Goal: Information Seeking & Learning: Learn about a topic

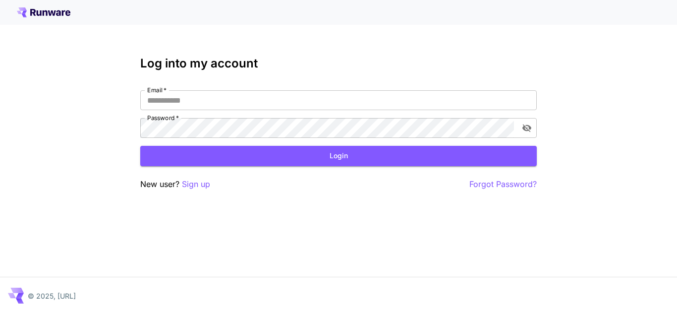
click at [58, 10] on icon at bounding box center [44, 12] width 54 height 10
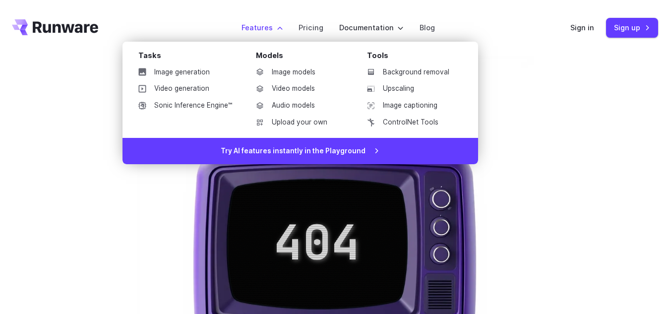
click at [283, 28] on label "Features" at bounding box center [261, 27] width 41 height 11
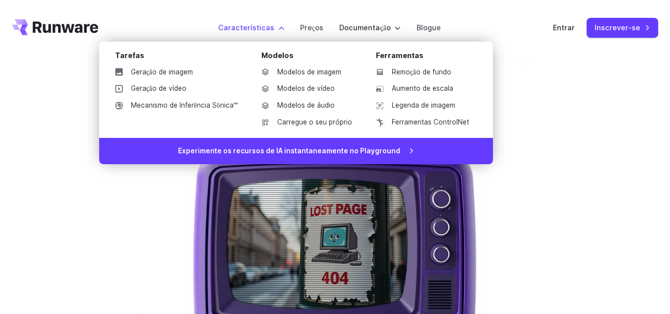
click at [200, 48] on div "Tarefas Geração de imagem Geração de vídeo Mecanismo de Inferência Sônica™ Mode…" at bounding box center [296, 90] width 394 height 96
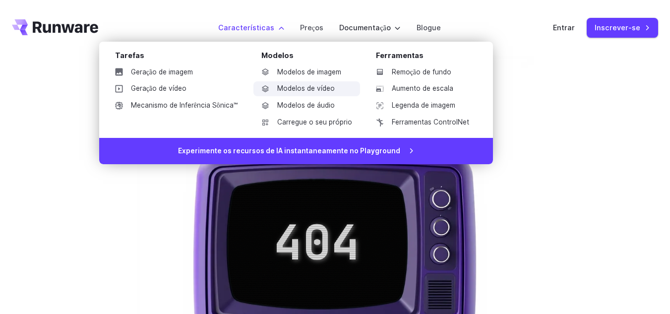
click at [309, 88] on font "Modelos de vídeo" at bounding box center [306, 88] width 58 height 8
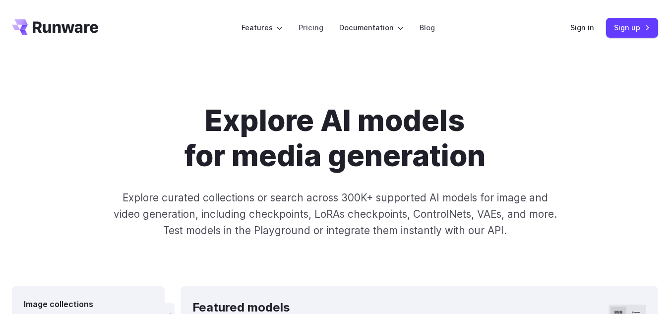
click at [581, 105] on h1 "Explore AI models for media generation" at bounding box center [334, 138] width 517 height 70
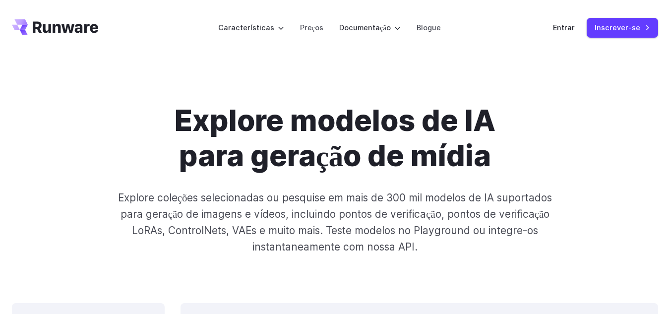
click at [582, 103] on div "Explore modelos de IA para geração de mídia Explore coleções selecionadas ou pe…" at bounding box center [335, 179] width 670 height 247
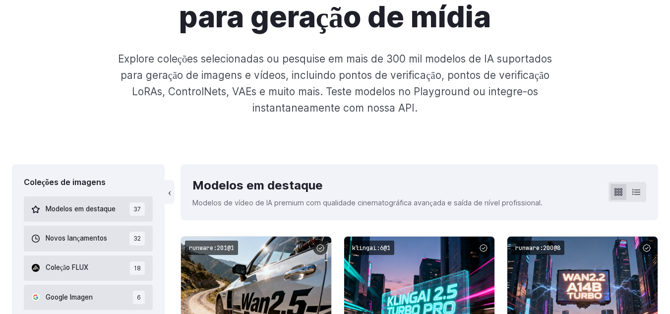
scroll to position [218, 0]
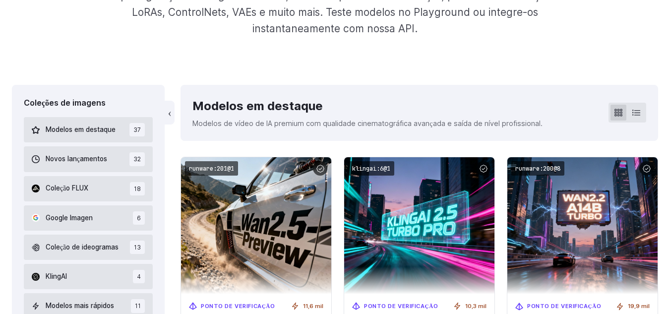
click at [619, 157] on img at bounding box center [582, 225] width 150 height 136
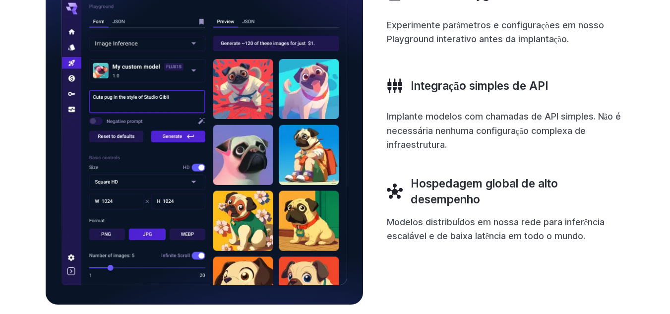
scroll to position [2692, 0]
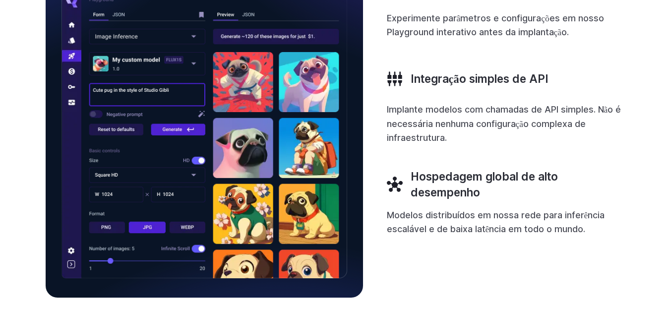
drag, startPoint x: 650, startPoint y: 154, endPoint x: 613, endPoint y: 31, distance: 128.3
click at [613, 31] on p "Experimente parâmetros e configurações em nosso Playground interativo antes da …" at bounding box center [506, 25] width 238 height 28
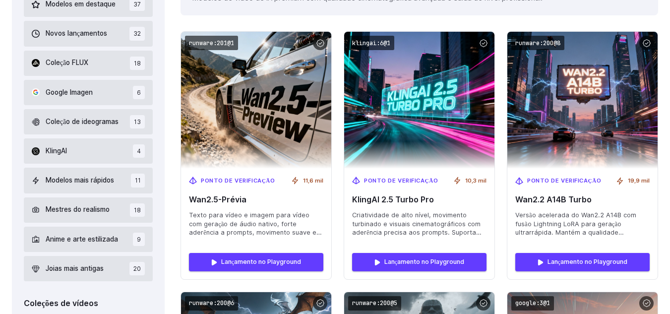
scroll to position [357, 0]
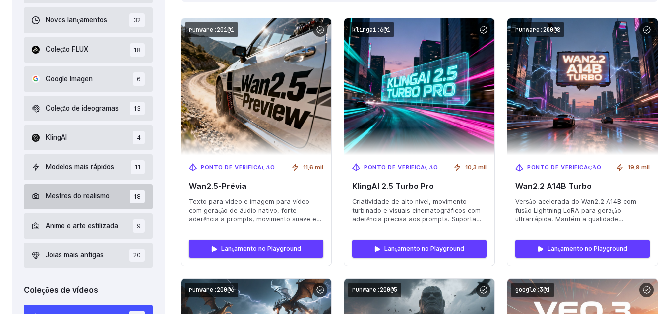
click at [82, 201] on span "Mestres do realismo" at bounding box center [78, 196] width 64 height 11
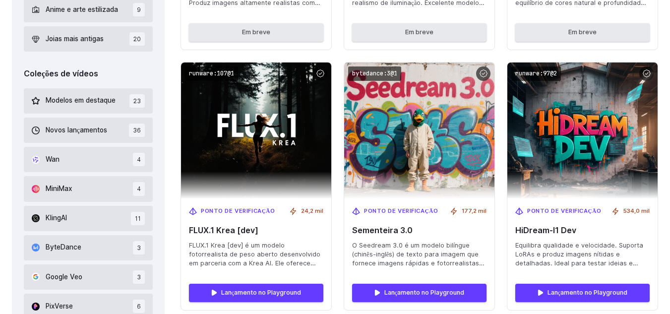
scroll to position [544, 0]
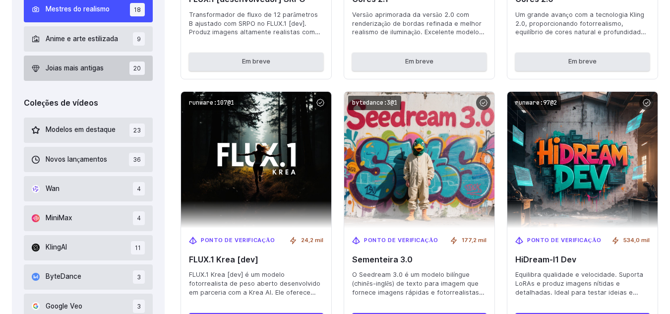
click at [81, 70] on font "Joias mais antigas" at bounding box center [75, 68] width 58 height 8
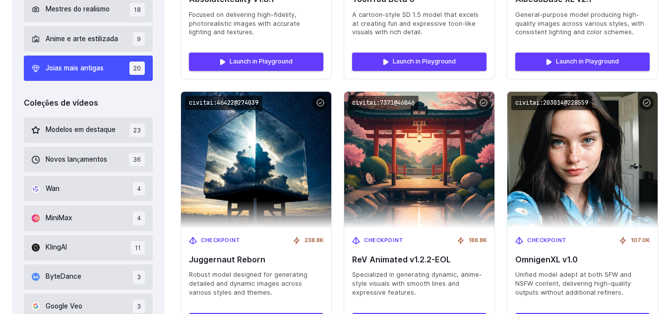
scroll to position [240, 0]
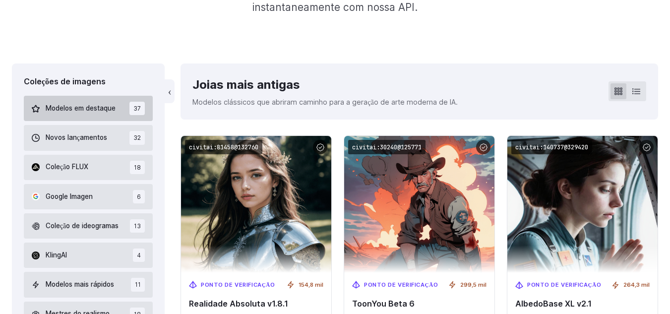
click at [82, 106] on font "Modelos em destaque" at bounding box center [81, 108] width 70 height 8
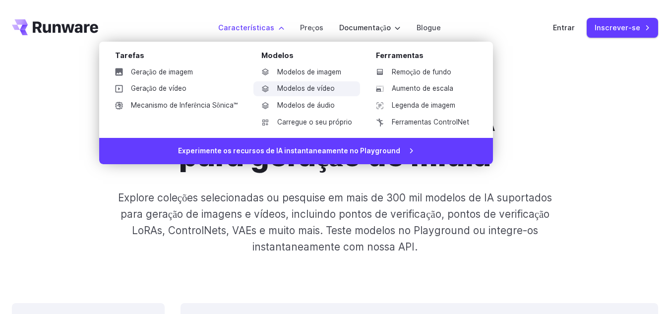
click at [300, 82] on link "Modelos de vídeo" at bounding box center [306, 88] width 107 height 15
click at [340, 101] on link "Modelos de áudio" at bounding box center [306, 105] width 107 height 15
click at [321, 108] on font "Modelos de áudio" at bounding box center [306, 105] width 58 height 8
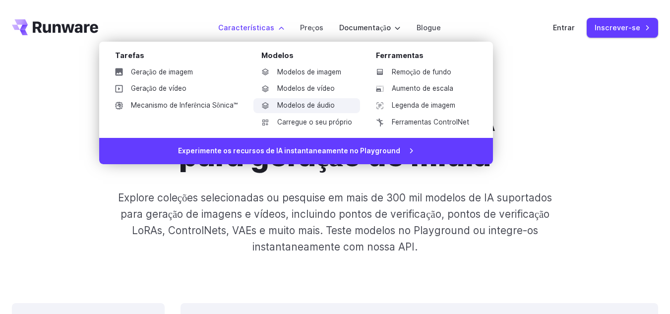
click at [321, 108] on font "Modelos de áudio" at bounding box center [306, 105] width 58 height 8
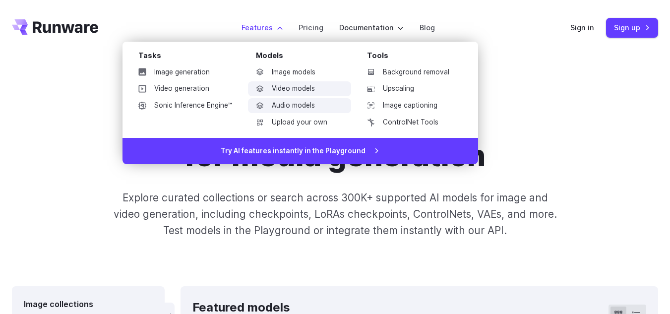
click at [305, 89] on link "Video models" at bounding box center [299, 88] width 103 height 15
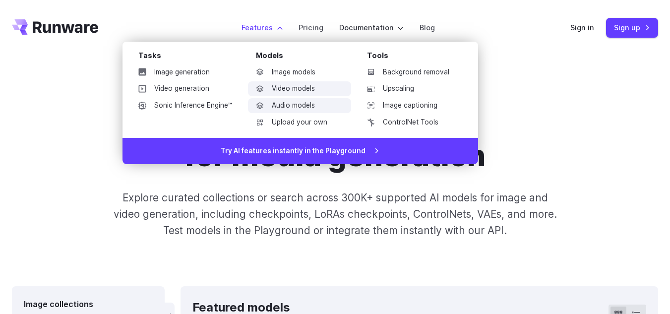
click at [305, 89] on link "Video models" at bounding box center [299, 88] width 103 height 15
click at [295, 122] on link "Upload your own" at bounding box center [299, 122] width 103 height 15
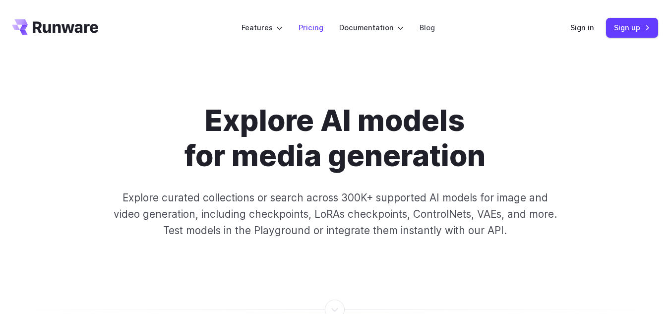
click at [315, 28] on link "Pricing" at bounding box center [311, 27] width 25 height 11
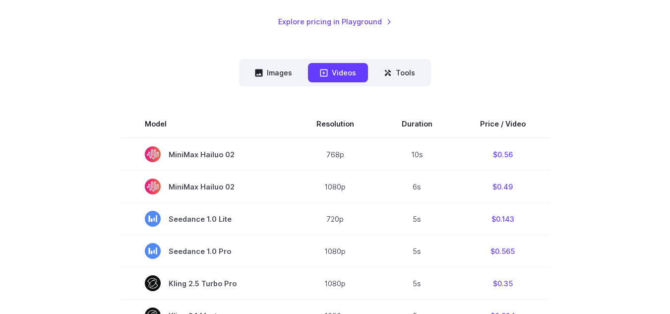
scroll to position [231, 0]
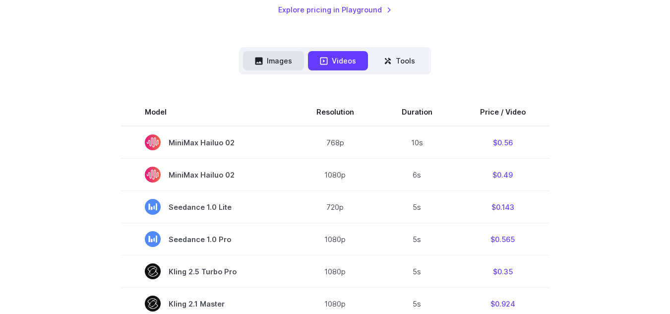
click at [280, 62] on button "Images" at bounding box center [273, 60] width 61 height 19
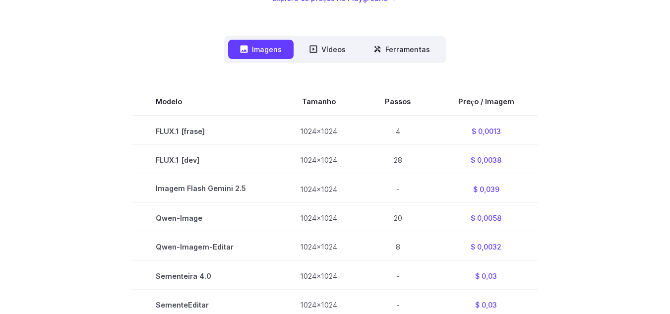
scroll to position [242, 0]
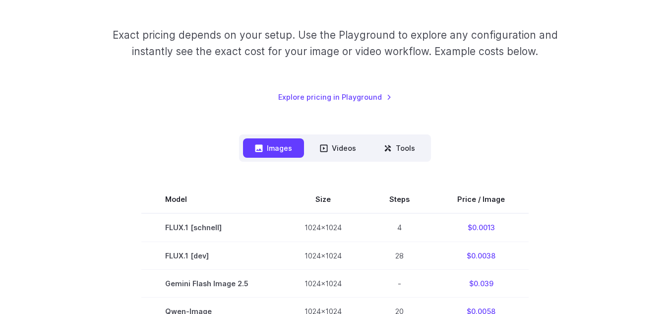
scroll to position [163, 0]
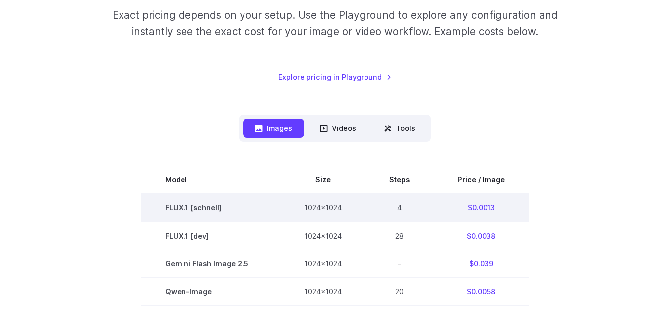
click at [183, 207] on td "FLUX.1 [schnell]" at bounding box center [210, 207] width 139 height 28
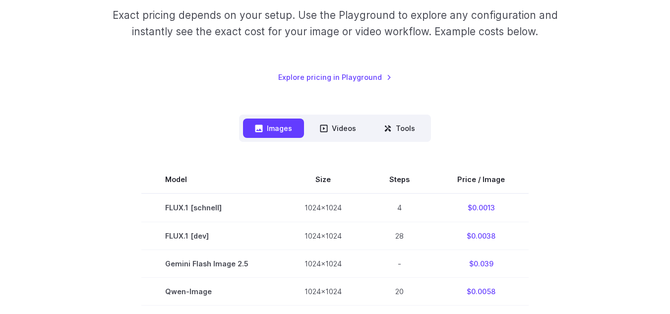
scroll to position [0, 0]
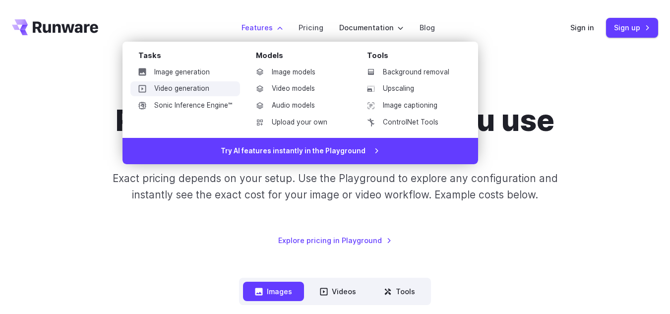
click at [185, 94] on link "Video generation" at bounding box center [185, 88] width 110 height 15
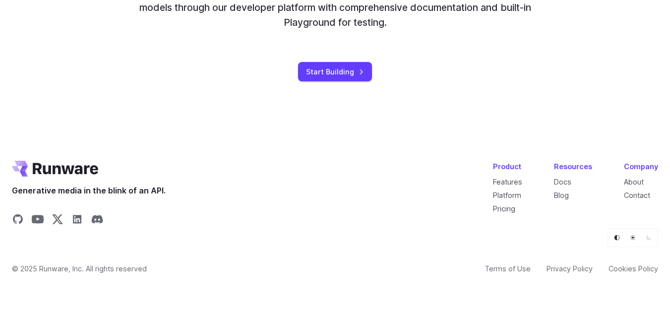
scroll to position [2696, 0]
click at [343, 80] on link "Start Building" at bounding box center [335, 71] width 74 height 19
